Goal: Information Seeking & Learning: Learn about a topic

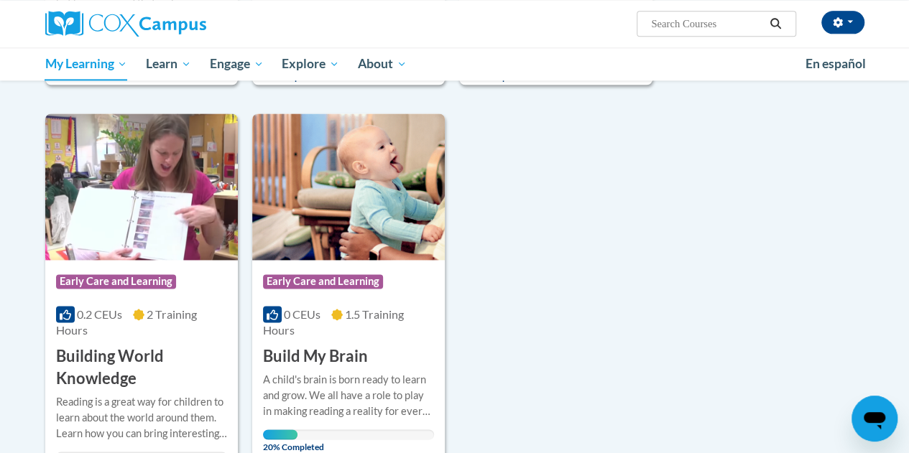
scroll to position [934, 0]
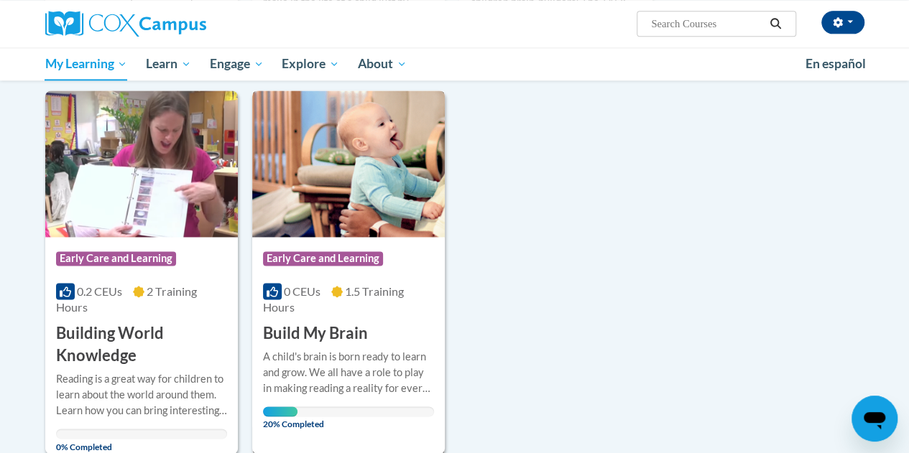
click at [406, 314] on div "Course Category: Early Care and Learning 0 CEUs 1.5 Training Hours COURSE Build…" at bounding box center [348, 291] width 193 height 108
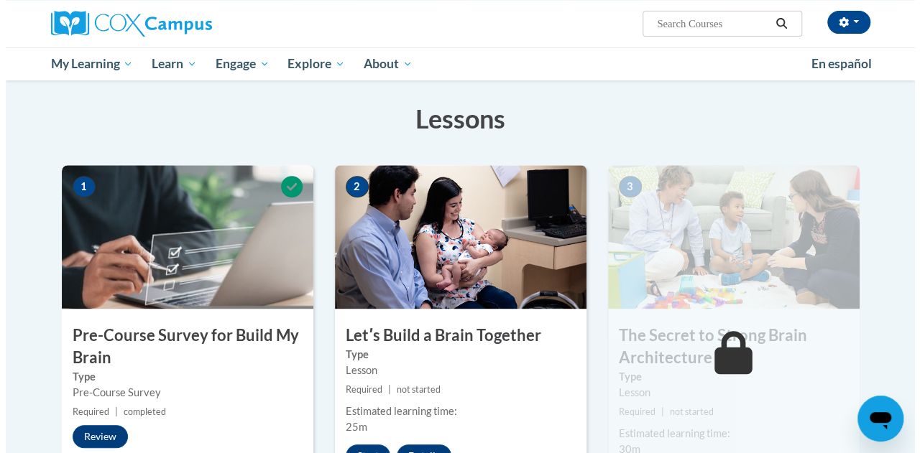
scroll to position [287, 0]
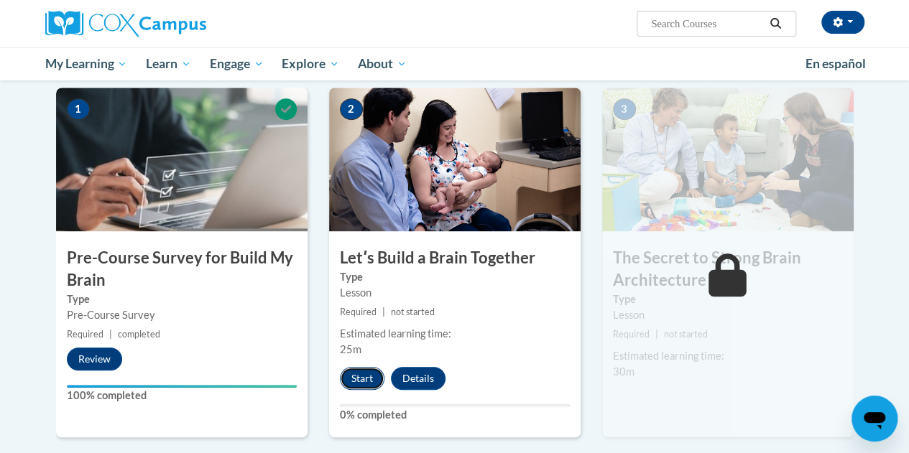
click at [360, 383] on button "Start" at bounding box center [362, 378] width 45 height 23
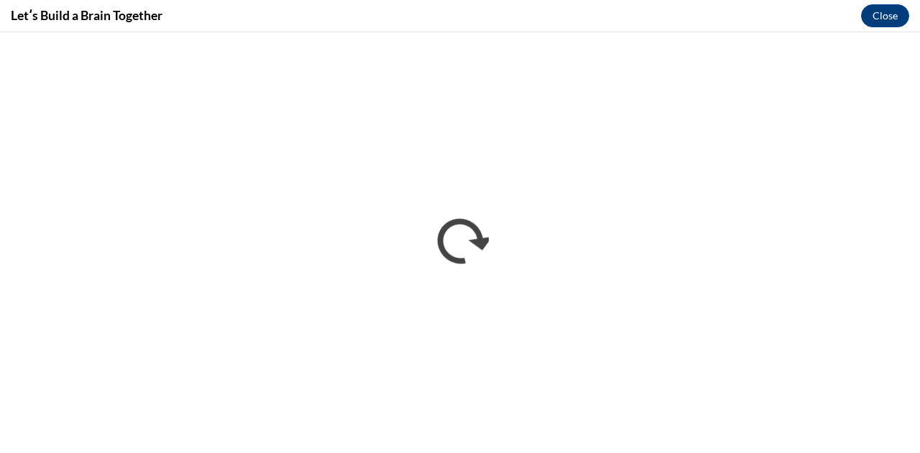
scroll to position [0, 0]
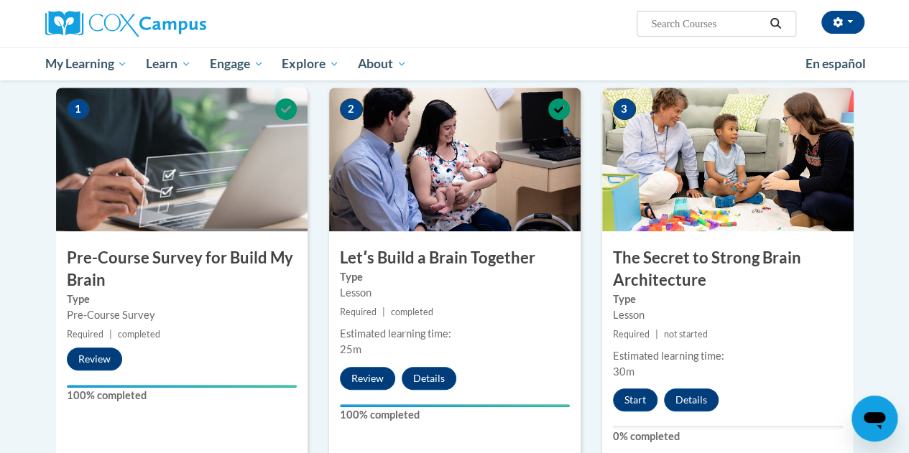
scroll to position [431, 0]
